Goal: Check status

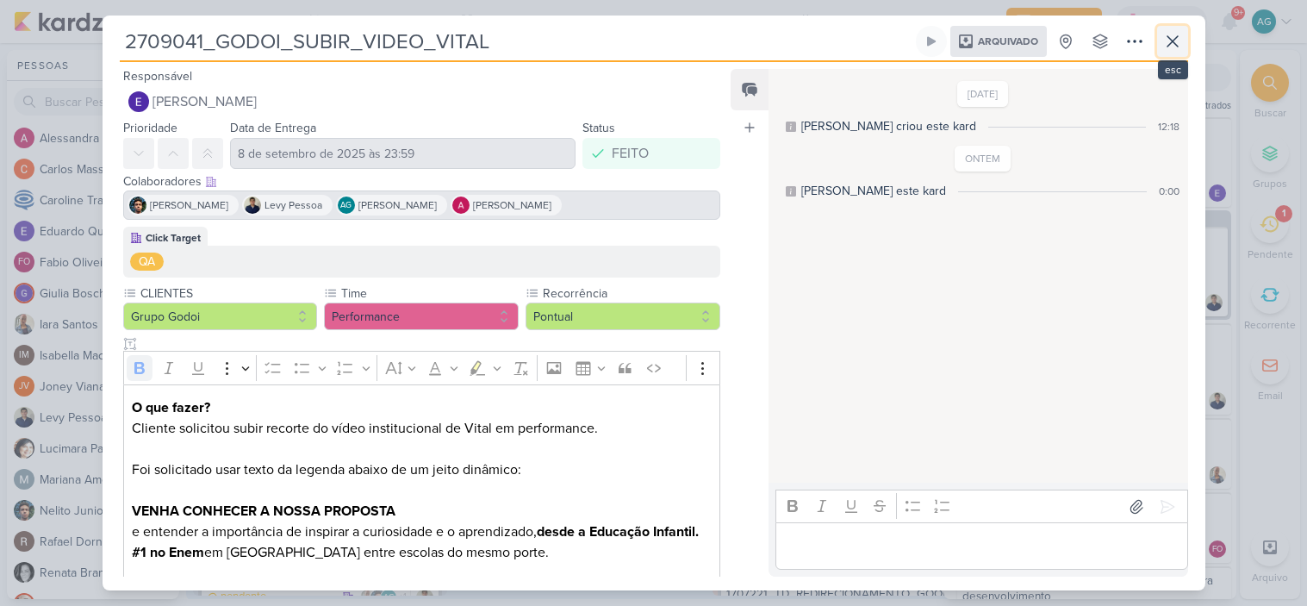
click at [1169, 46] on icon at bounding box center [1173, 41] width 10 height 10
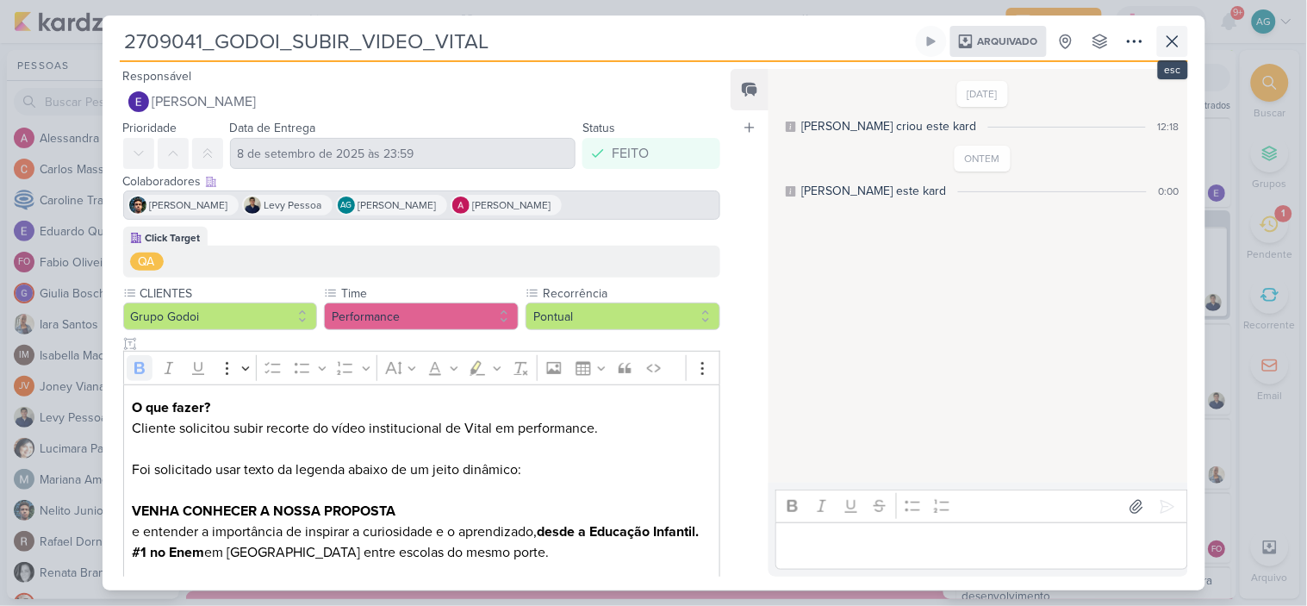
scroll to position [323, 0]
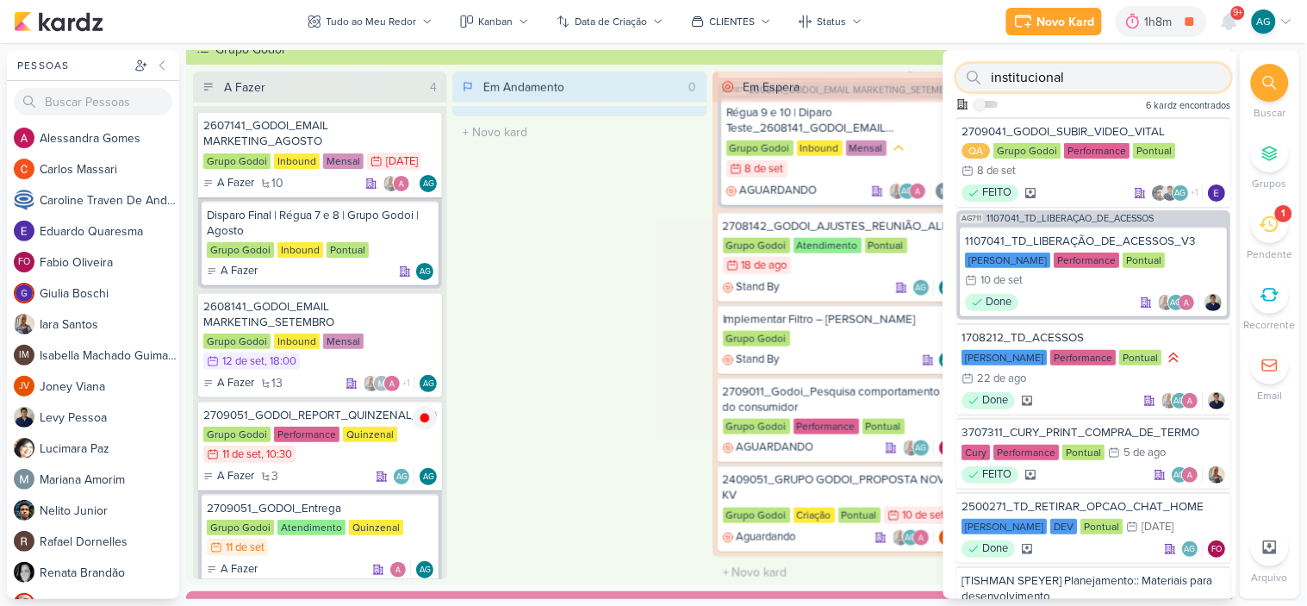
drag, startPoint x: 1020, startPoint y: 78, endPoint x: 955, endPoint y: 75, distance: 65.6
click at [955, 75] on div "institucional Como admin, ative para buscar em todos os kardz da organização 6 …" at bounding box center [1090, 83] width 293 height 67
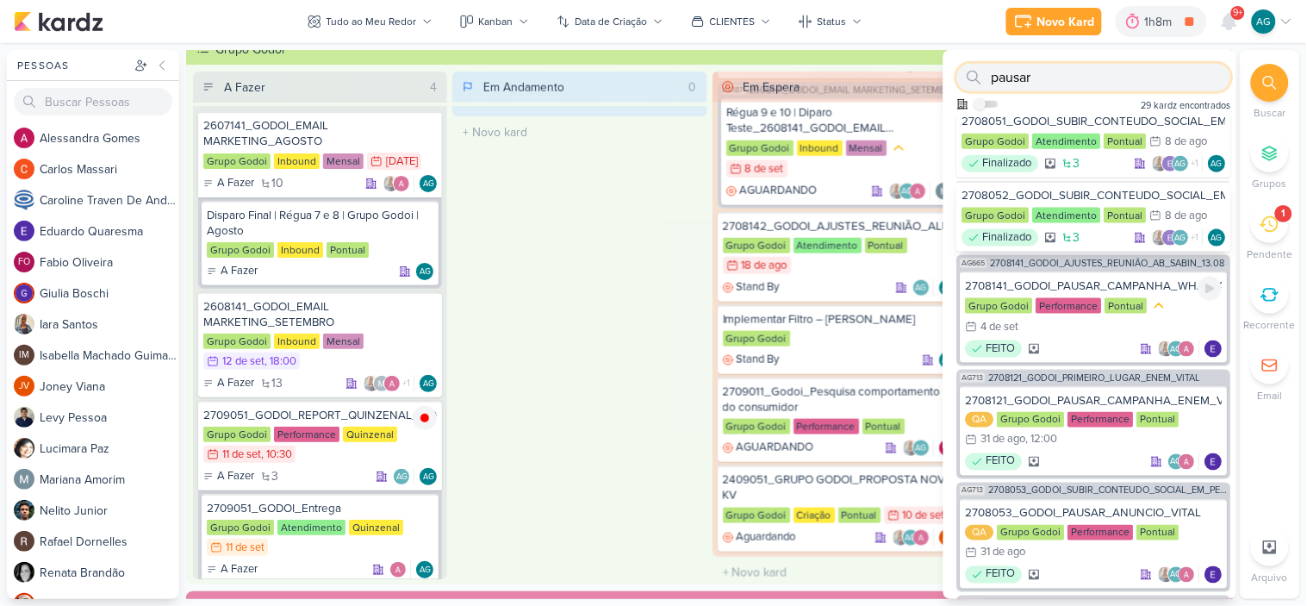
scroll to position [574, 0]
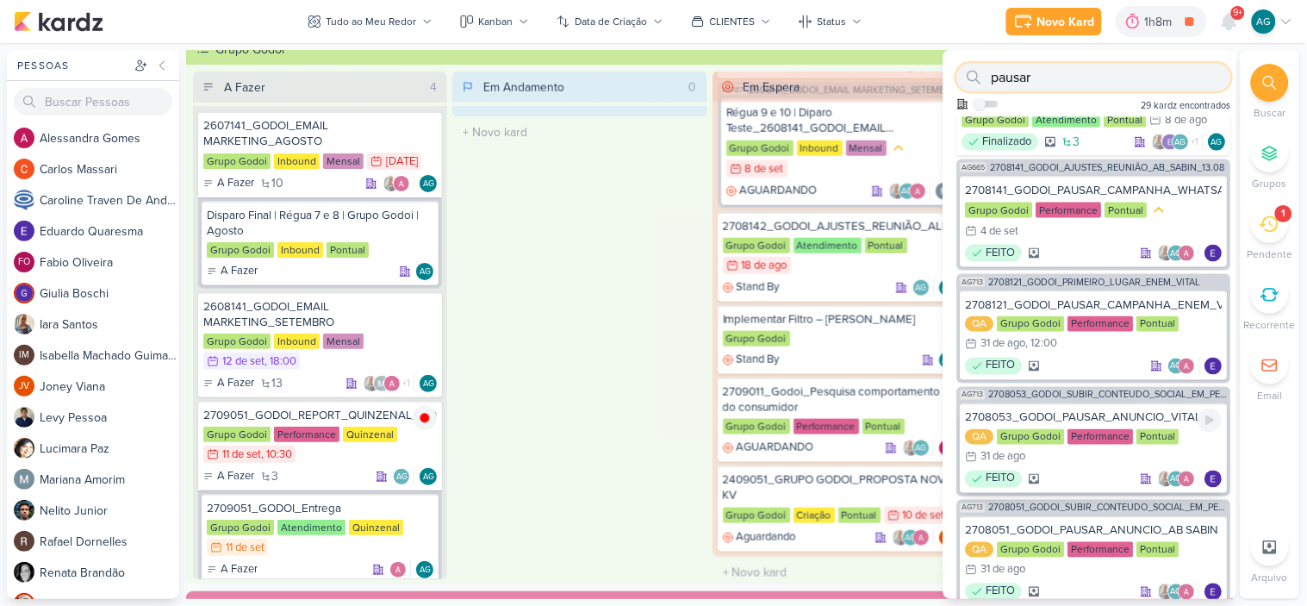
type input "pausar"
click at [1084, 410] on div "2708053_GODOI_PAUSAR_ANUNCIO_VITAL" at bounding box center [1094, 418] width 257 height 16
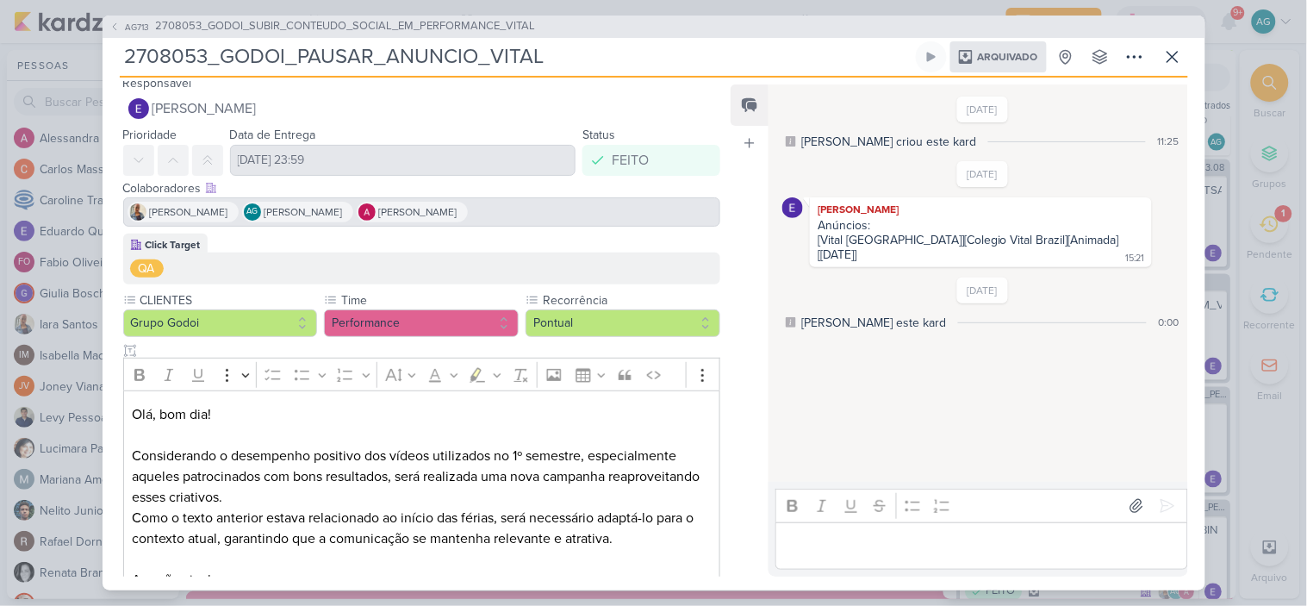
scroll to position [0, 0]
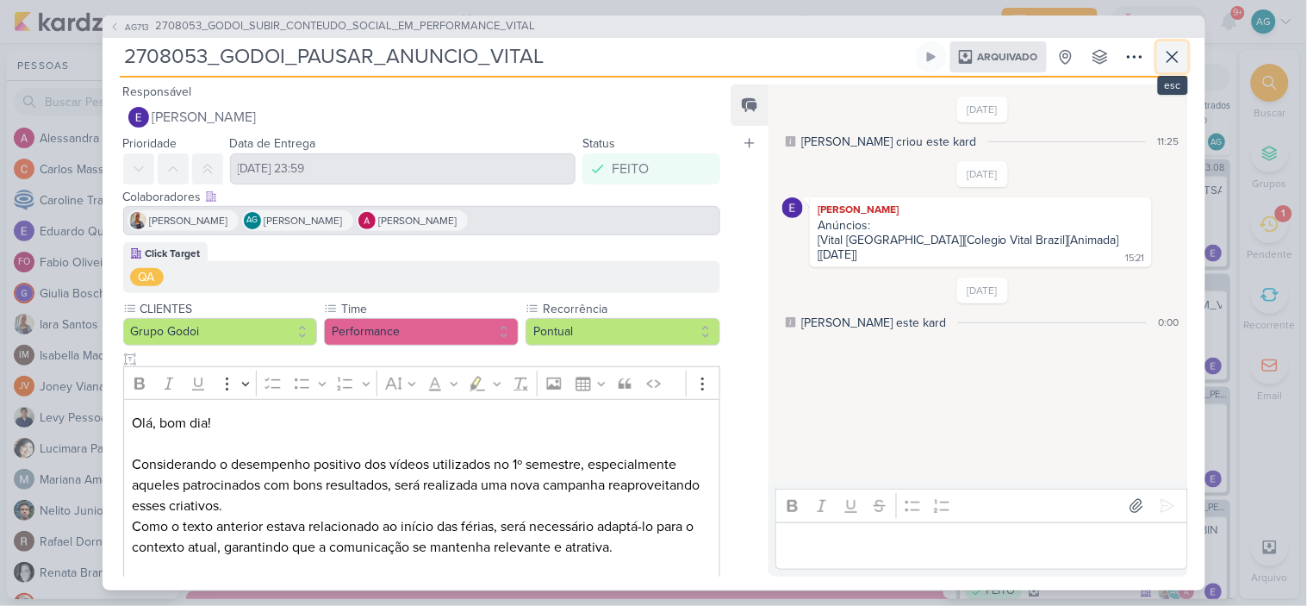
click at [1178, 55] on icon at bounding box center [1173, 57] width 21 height 21
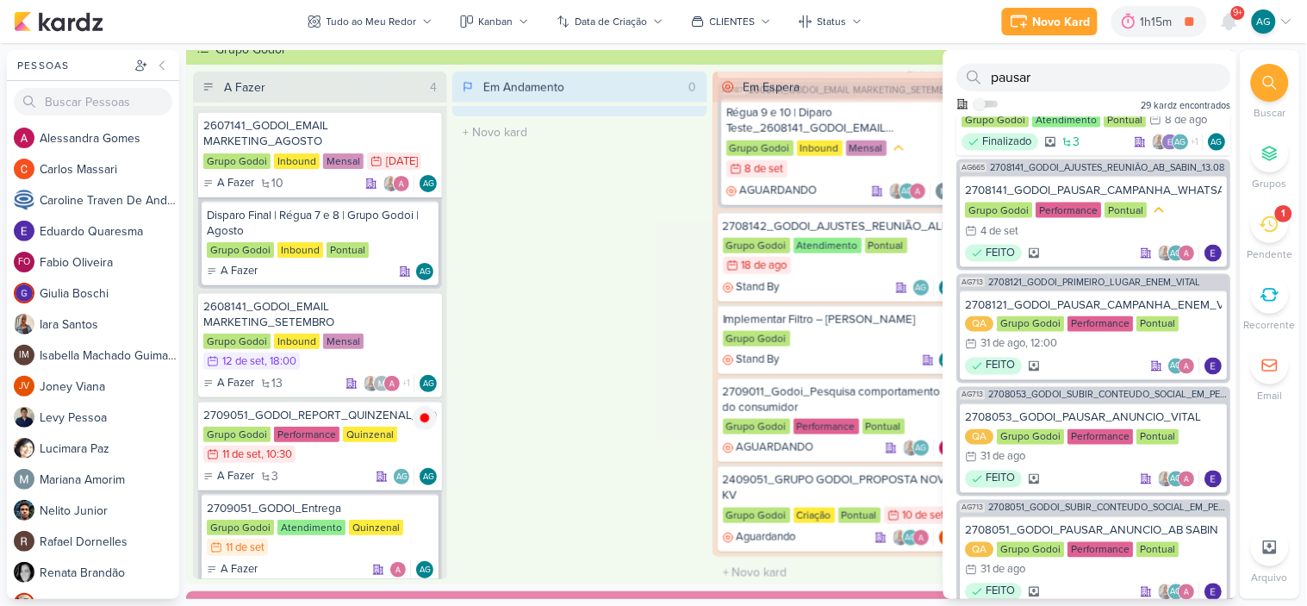
click at [621, 329] on div "Em Andamento 0 O título do kard deve ter menos que 100 caracteres" at bounding box center [579, 326] width 254 height 508
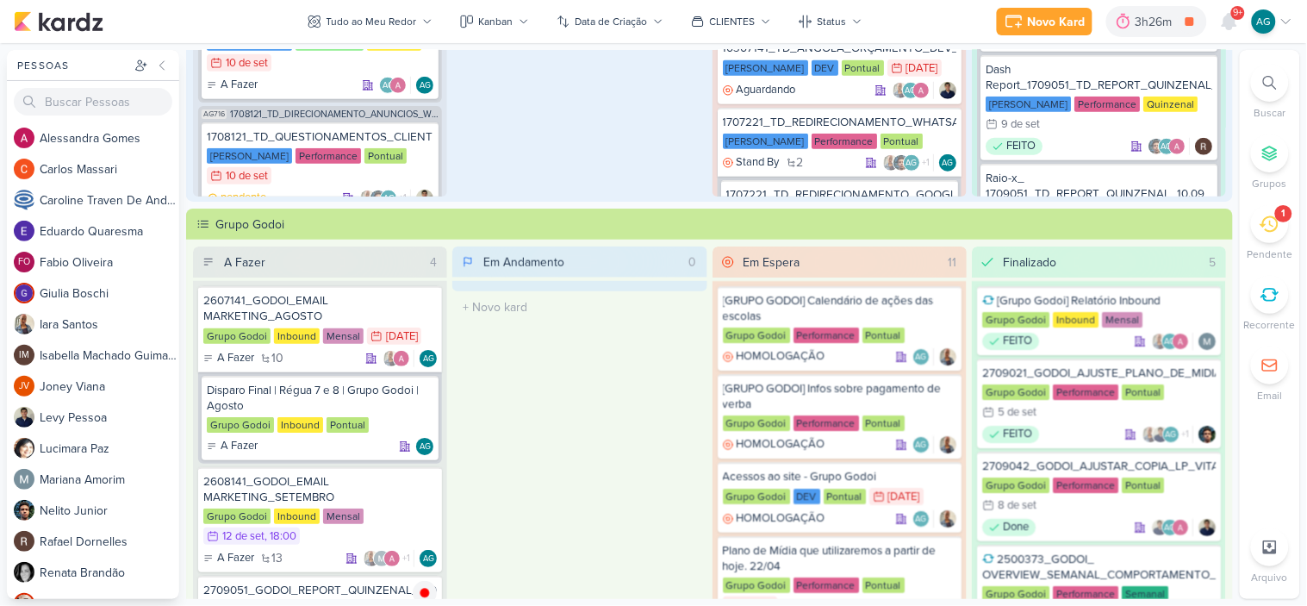
scroll to position [574, 0]
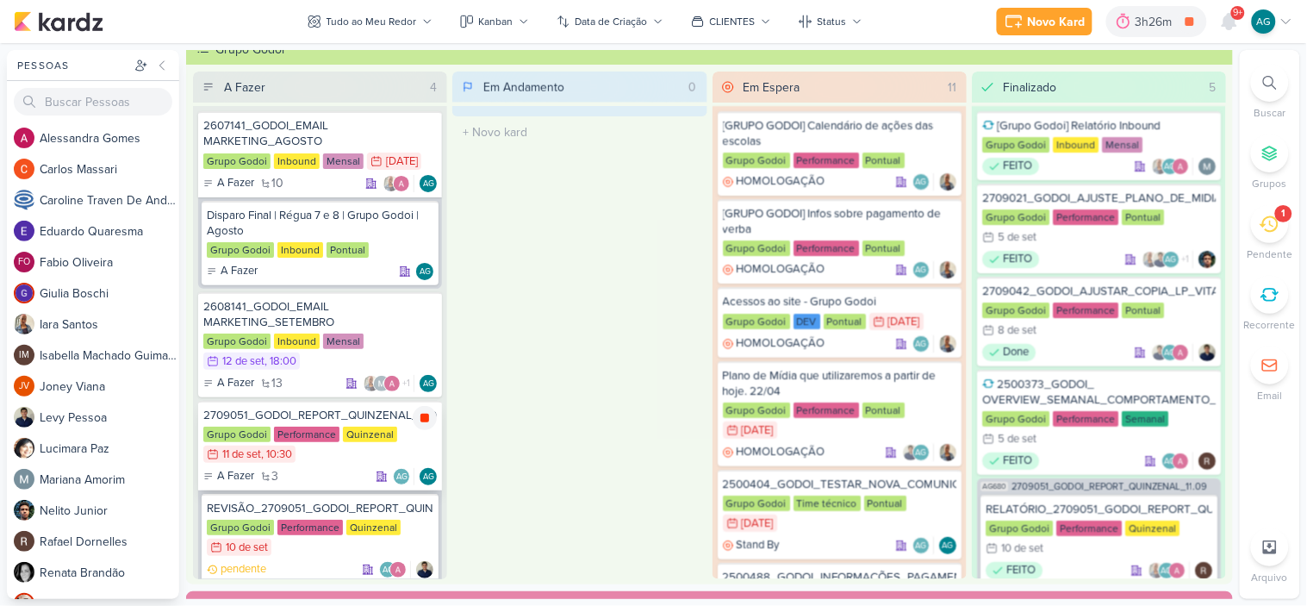
click at [423, 420] on icon at bounding box center [425, 418] width 14 height 14
